Goal: Find specific page/section: Find specific page/section

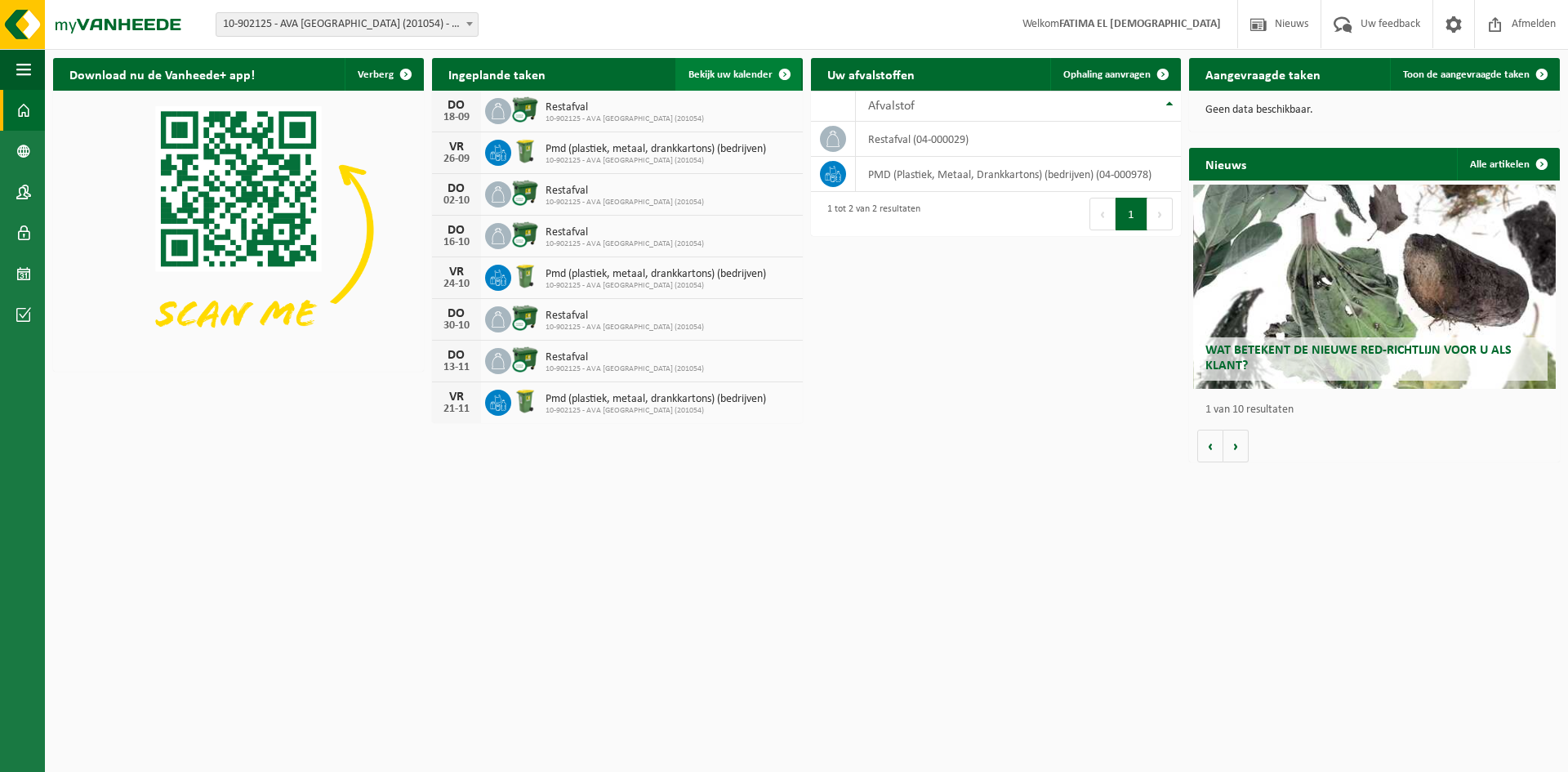
click at [727, 70] on span "Bekijk uw kalender" at bounding box center [730, 74] width 84 height 10
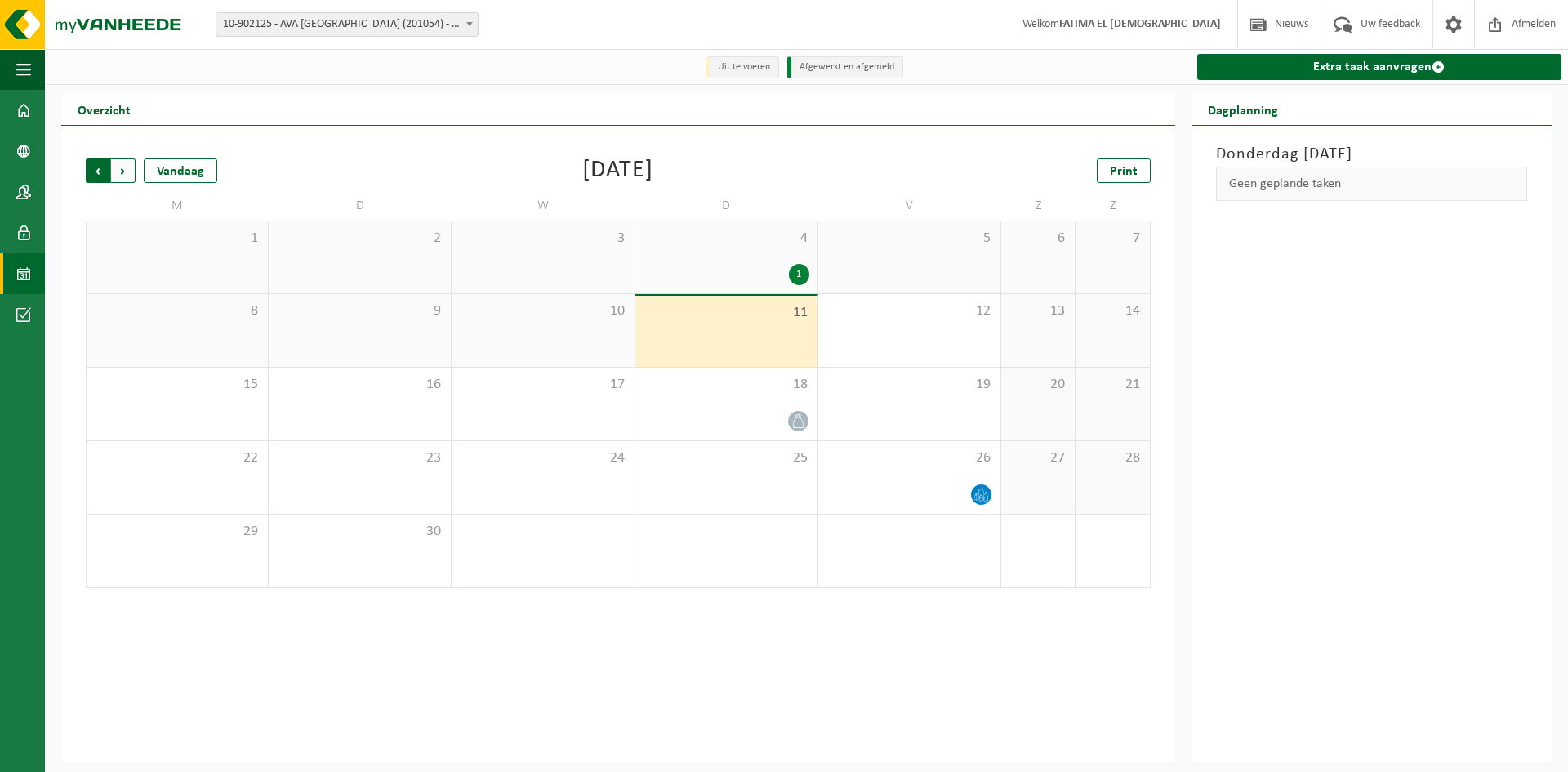
click at [127, 168] on span "Volgende" at bounding box center [123, 170] width 24 height 24
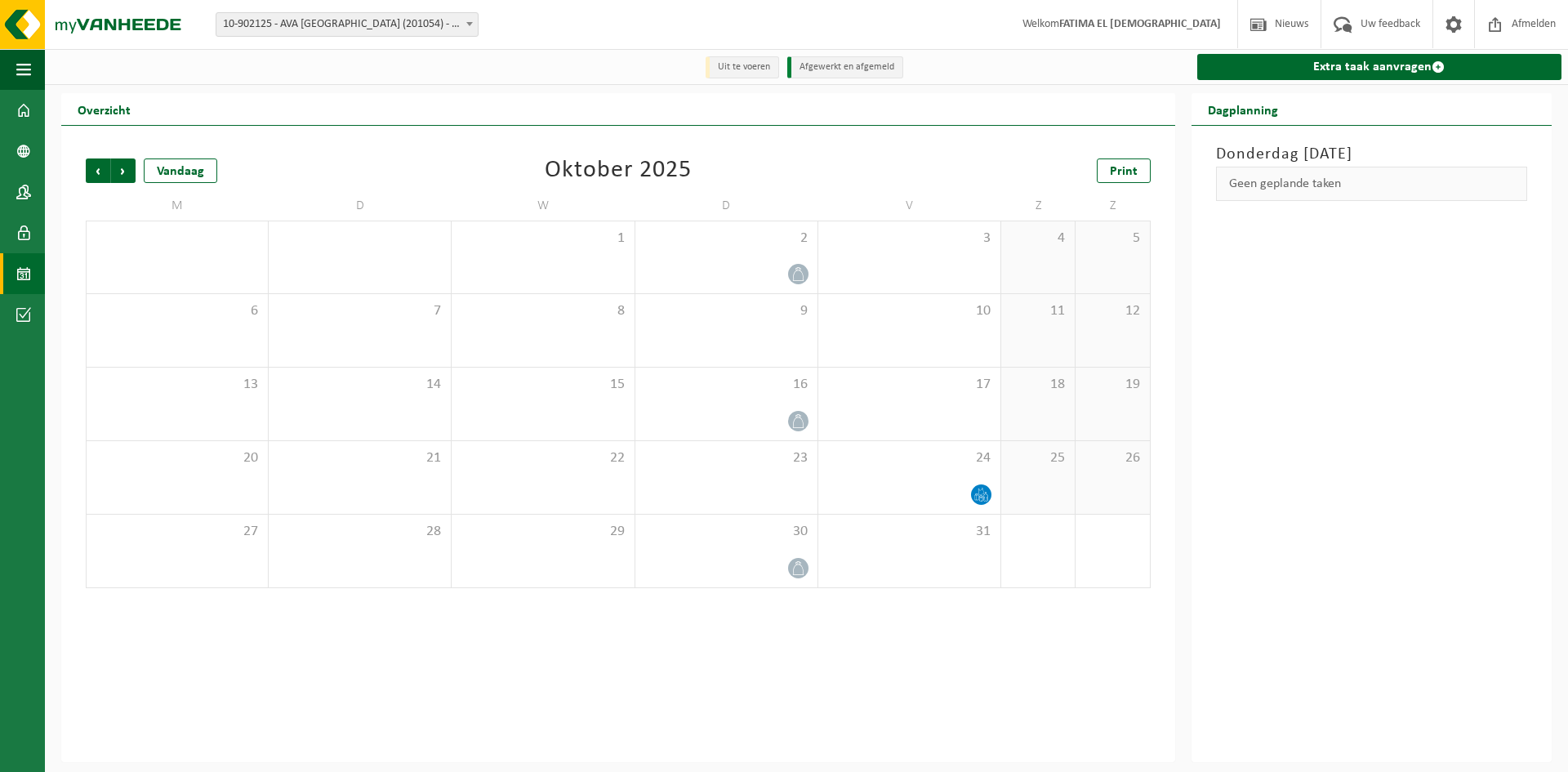
click at [127, 168] on span "Volgende" at bounding box center [123, 170] width 24 height 24
